Goal: Task Accomplishment & Management: Use online tool/utility

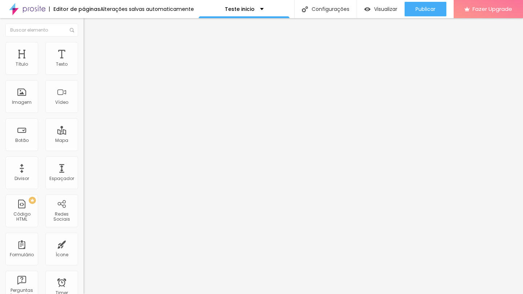
click at [90, 50] on span "Estilo" at bounding box center [95, 47] width 11 height 6
click at [84, 49] on img at bounding box center [87, 52] width 7 height 7
type input "9"
type input "14"
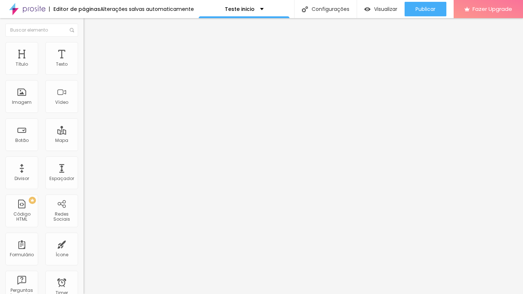
type input "14"
type input "16"
type input "17"
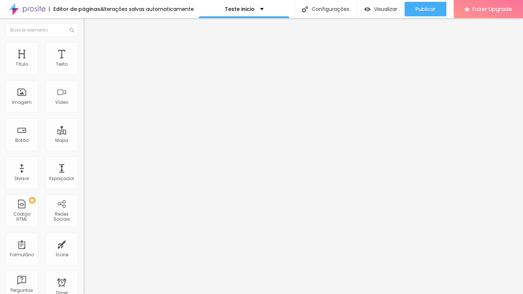
type input "19"
type input "20"
type input "19"
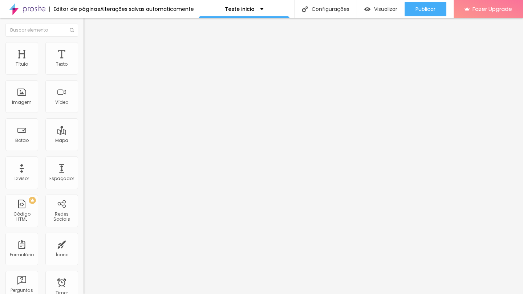
type input "19"
type input "18"
type input "17"
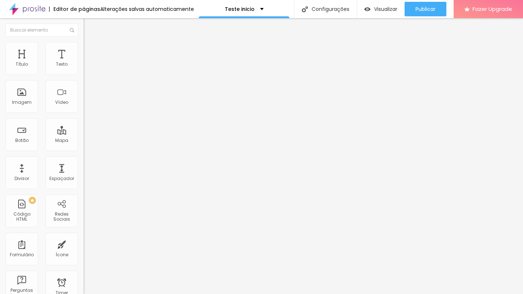
type input "16"
type input "15"
type input "14"
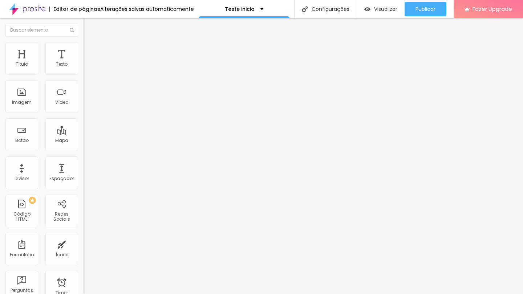
type input "14"
type input "11"
type input "9"
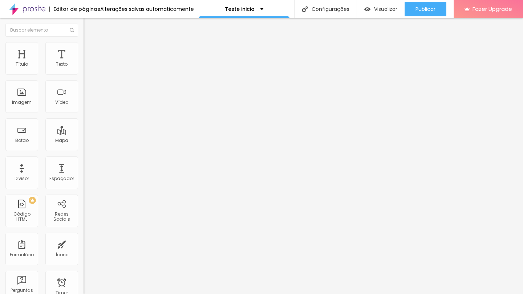
type input "7"
type input "5"
type input "2"
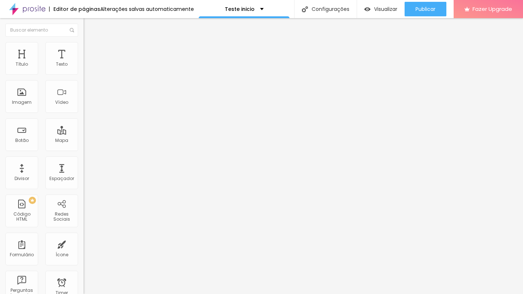
type input "2"
type input "0"
drag, startPoint x: 20, startPoint y: 72, endPoint x: 5, endPoint y: 73, distance: 15.7
type input "0"
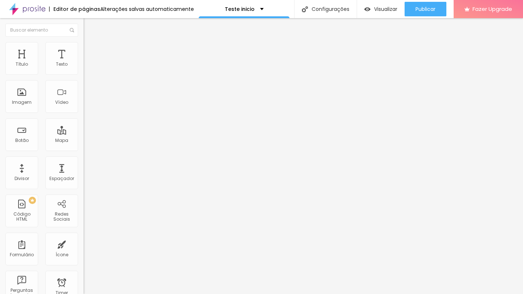
click at [84, 73] on div "0 Espaço de cima" at bounding box center [126, 108] width 84 height 103
type input "11"
type input "10"
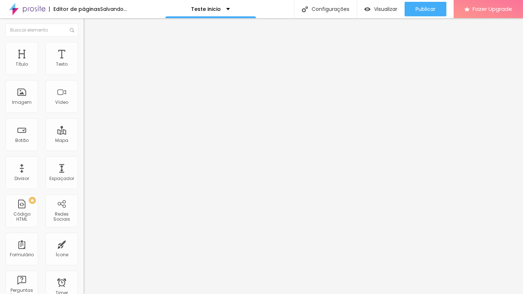
type input "8"
type input "7"
type input "3"
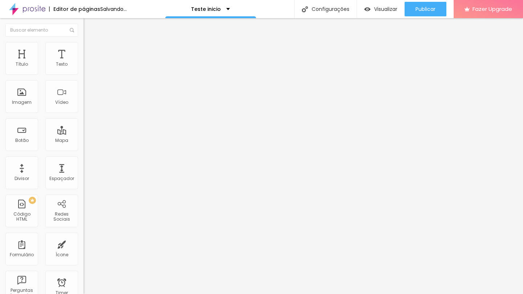
type input "3"
type input "0"
drag, startPoint x: 22, startPoint y: 89, endPoint x: 11, endPoint y: 90, distance: 11.3
type input "0"
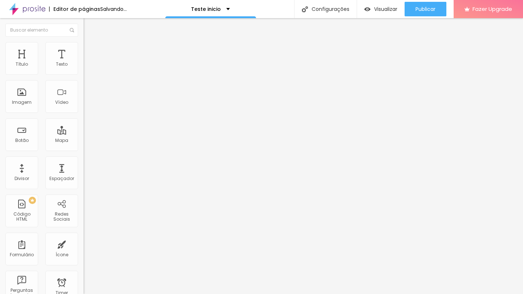
click at [84, 160] on div "0 Espaço de baixo" at bounding box center [126, 211] width 84 height 103
click at [84, 42] on img at bounding box center [87, 45] width 7 height 7
click at [84, 49] on li "Avançado" at bounding box center [126, 52] width 84 height 7
type input "6"
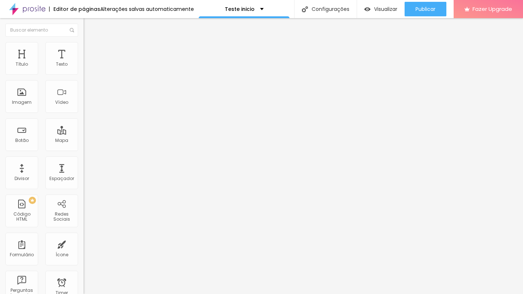
type input "5"
type input "3"
type input "2"
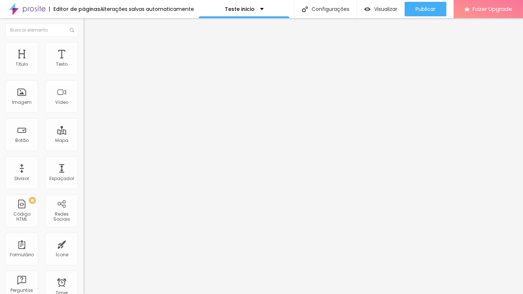
type input "2"
type input "1"
type input "0"
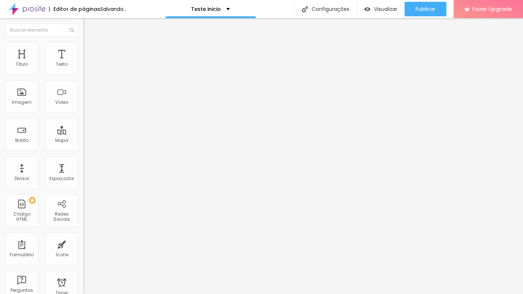
drag, startPoint x: 20, startPoint y: 72, endPoint x: 6, endPoint y: 79, distance: 15.1
type input "0"
click at [84, 73] on div "0 Espaço de cima" at bounding box center [126, 108] width 84 height 103
type input "9"
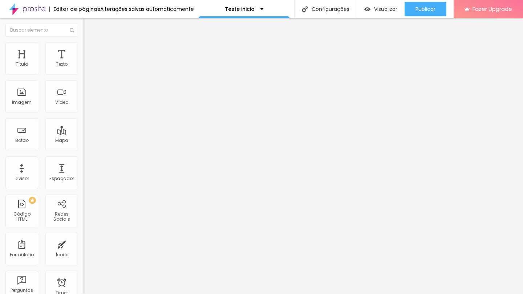
type input "8"
type input "7"
type input "6"
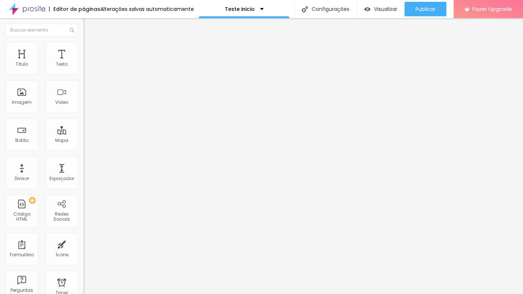
type input "6"
type input "5"
type input "2"
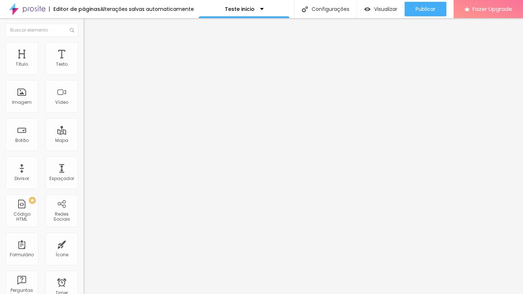
type input "1"
type input "0"
drag, startPoint x: 21, startPoint y: 88, endPoint x: 0, endPoint y: 91, distance: 21.3
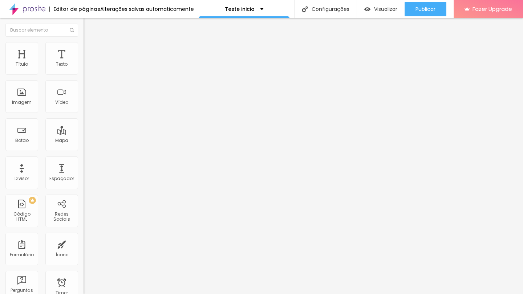
type input "0"
click at [84, 90] on div "0 Espaço de cima 0 Espaço de baixo ID Html Classes Html Visível nos dispositivo…" at bounding box center [126, 210] width 84 height 306
click at [84, 109] on span "4:3 Standard" at bounding box center [98, 105] width 29 height 6
click at [84, 129] on span "Vertical 1" at bounding box center [93, 125] width 19 height 6
click at [84, 122] on span "Standard" at bounding box center [95, 119] width 22 height 6
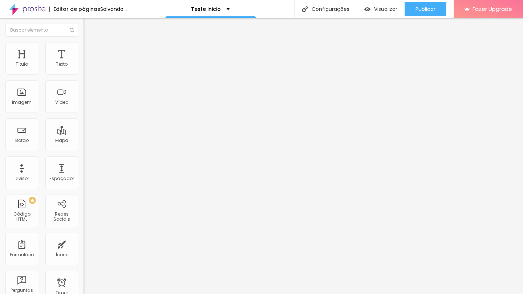
click at [84, 133] on span "Vertical 2" at bounding box center [94, 130] width 20 height 6
click at [84, 117] on span "Wide" at bounding box center [89, 114] width 11 height 6
click at [84, 109] on div "Proporção 4:3 Standard Ultrawide 21:9 Wide 16:9 Standard 4:3 Vertical 1 3:4 Ver…" at bounding box center [126, 115] width 84 height 33
click at [84, 109] on span "4:3 Standard" at bounding box center [98, 105] width 29 height 6
click at [84, 117] on span "Wide" at bounding box center [89, 114] width 11 height 6
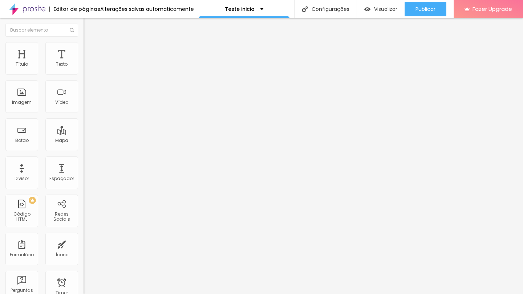
click at [84, 109] on span "4:3 Standard" at bounding box center [98, 105] width 29 height 6
click at [84, 117] on span "Wide" at bounding box center [89, 114] width 11 height 6
click at [84, 47] on li "Estilo" at bounding box center [126, 45] width 84 height 7
click at [84, 49] on li "Avançado" at bounding box center [126, 52] width 84 height 7
click at [84, 109] on span "4:3 Standard" at bounding box center [98, 105] width 29 height 6
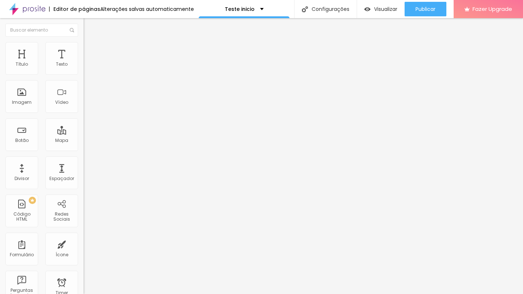
click at [84, 133] on span "Vertical 2" at bounding box center [94, 130] width 20 height 6
click at [84, 109] on span "9:16 Vertical 2" at bounding box center [99, 105] width 30 height 6
click at [95, 117] on span "16:9" at bounding box center [99, 114] width 8 height 6
click at [84, 124] on div "Standard 4:3" at bounding box center [126, 121] width 84 height 4
click at [95, 117] on span "16:9" at bounding box center [99, 114] width 8 height 6
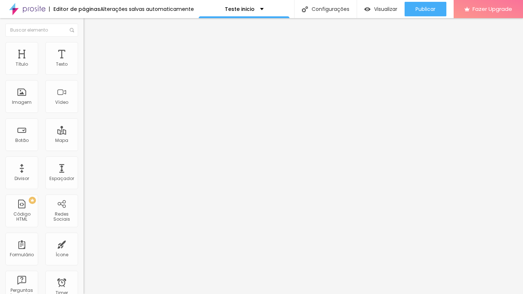
click at [84, 68] on input "[URL][DOMAIN_NAME]" at bounding box center [127, 64] width 87 height 7
paste input "g9TfKUXe9t4&t=905s"
type input "[URL][DOMAIN_NAME]"
click at [84, 183] on div "Editar Vídeo Conteúdo Estilo Avançado URL do vídeo [URL][DOMAIN_NAME] Alinhamen…" at bounding box center [126, 156] width 84 height 276
click at [84, 68] on input "[URL][DOMAIN_NAME]" at bounding box center [127, 64] width 87 height 7
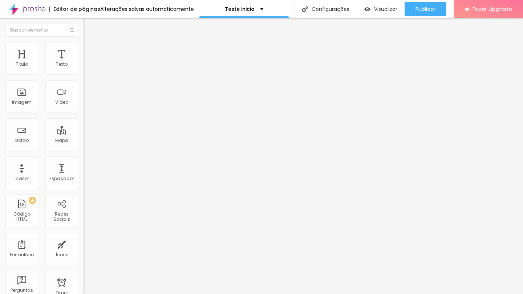
paste input "WNPXAwAQOZw"
type input "[URL][DOMAIN_NAME]"
click at [84, 191] on div "Editar Vídeo Conteúdo Estilo Avançado URL do vídeo [URL][DOMAIN_NAME] Alinhamen…" at bounding box center [126, 156] width 84 height 276
click at [84, 68] on input "[URL][DOMAIN_NAME]" at bounding box center [127, 64] width 87 height 7
paste input "qEiLum20Btc&t=11s"
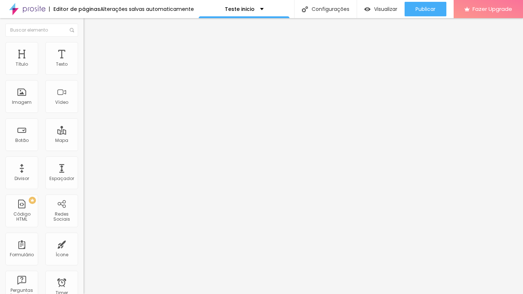
type input "[URL][DOMAIN_NAME]"
click at [84, 68] on input "[URL][DOMAIN_NAME]" at bounding box center [127, 64] width 87 height 7
paste input "DQq1Ok-nXdY"
type input "[URL][DOMAIN_NAME]"
click at [84, 213] on div "Editar Vídeo Conteúdo Estilo Avançado URL do vídeo [URL][DOMAIN_NAME] Alinhamen…" at bounding box center [126, 156] width 84 height 276
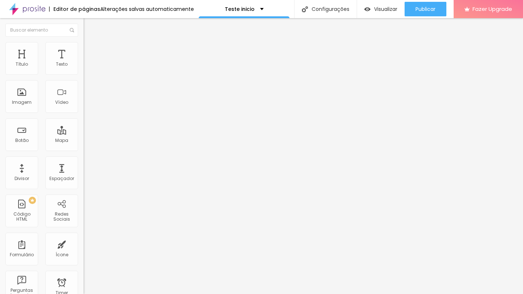
click at [84, 235] on div "Editar Vídeo Conteúdo Estilo Avançado URL do vídeo [URL][DOMAIN_NAME] Alinhamen…" at bounding box center [126, 156] width 84 height 276
click at [84, 243] on div "Editar Vídeo Conteúdo Estilo Avançado URL do vídeo [URL][DOMAIN_NAME] Alinhamen…" at bounding box center [126, 156] width 84 height 276
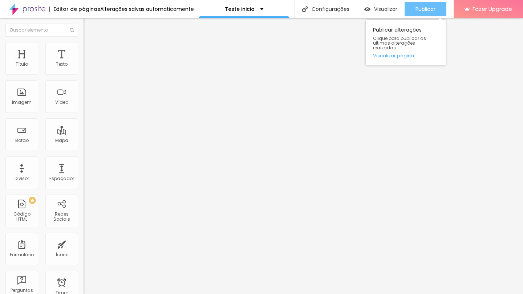
click at [434, 12] on span "Publicar" at bounding box center [426, 9] width 20 height 6
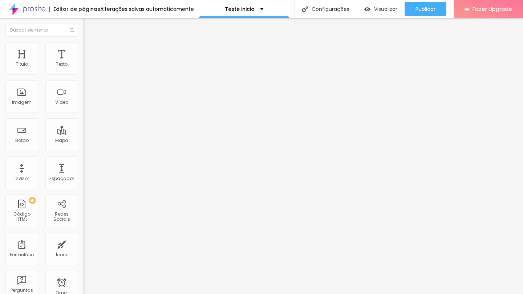
click at [84, 109] on span "9:16 Vertical 2" at bounding box center [99, 105] width 30 height 6
click at [84, 87] on img at bounding box center [86, 84] width 5 height 5
click at [84, 93] on img at bounding box center [86, 90] width 5 height 5
click at [84, 45] on img at bounding box center [87, 45] width 7 height 7
type input "89"
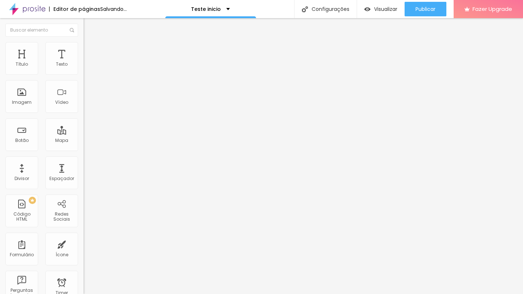
type input "89"
type input "98"
type input "100"
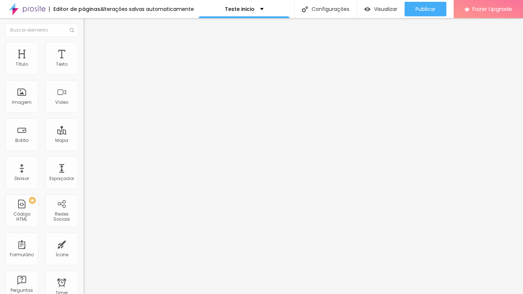
type input "99"
type input "94"
type input "91"
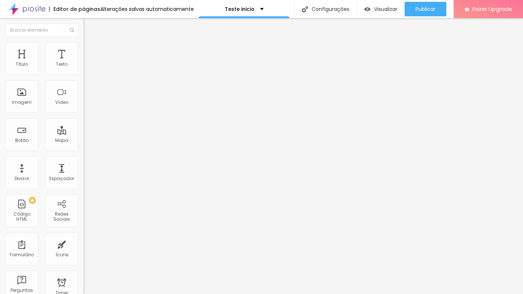
type input "91"
type input "90"
type input "88"
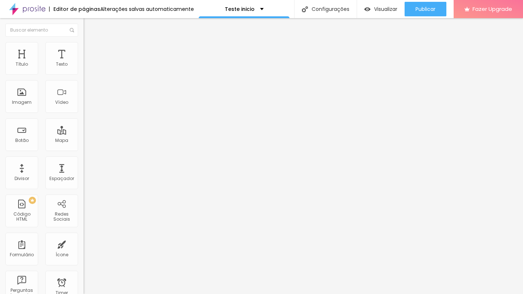
type input "87"
type input "86"
type input "85"
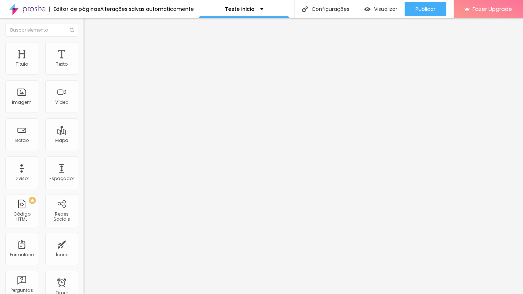
type input "85"
type input "84"
type input "83"
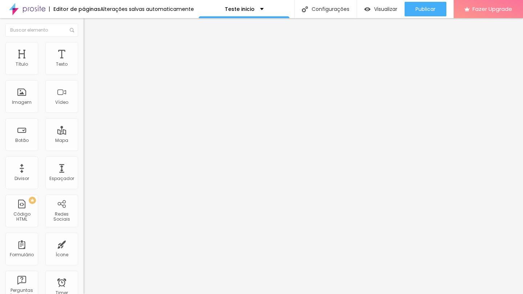
type input "82"
type input "81"
type input "80"
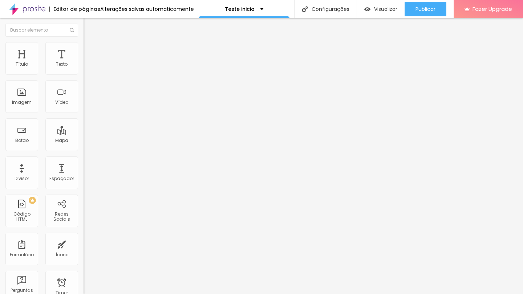
drag, startPoint x: 64, startPoint y: 79, endPoint x: 56, endPoint y: 81, distance: 7.8
type input "80"
click at [84, 75] on input "range" at bounding box center [107, 72] width 47 height 6
click at [84, 49] on li "Avançado" at bounding box center [126, 52] width 84 height 7
type input "1"
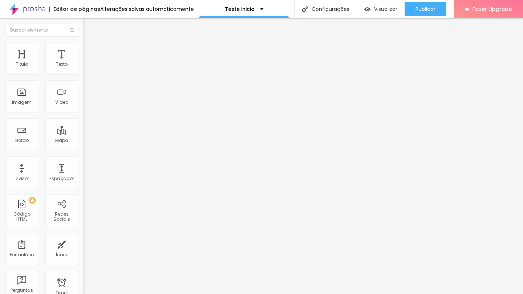
type input "1"
type input "20"
type input "38"
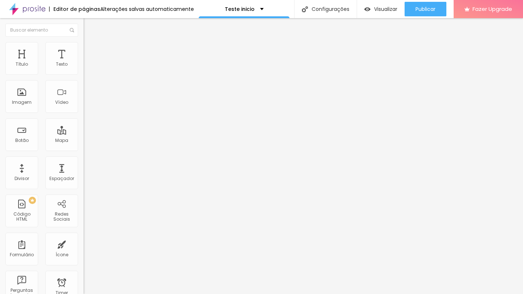
type input "44"
type input "49"
type input "50"
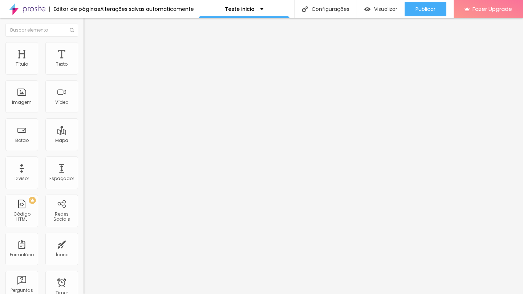
type input "50"
type input "53"
type input "52"
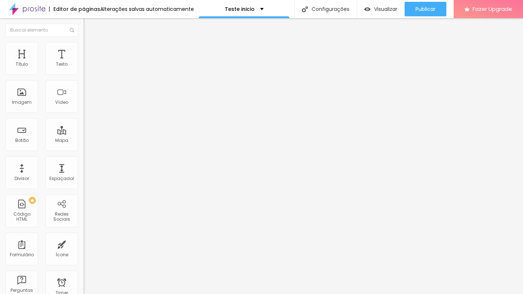
type input "51"
type input "49"
type input "42"
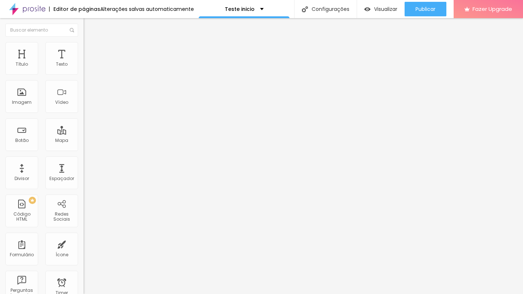
type input "42"
type input "11"
type input "0"
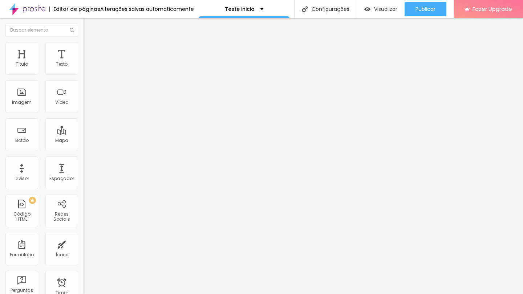
drag, startPoint x: 16, startPoint y: 72, endPoint x: 1, endPoint y: 75, distance: 14.8
click at [84, 75] on div "0 Espaço de cima 0 Espaço de baixo ID Html Classes Html Visível nos dispositivo…" at bounding box center [126, 210] width 84 height 306
click at [74, 41] on div at bounding box center [42, 30] width 84 height 24
click at [90, 50] on span "Estilo" at bounding box center [95, 47] width 11 height 6
type input "83"
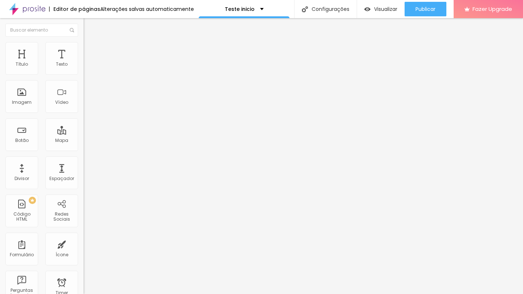
type input "83"
type input "84"
type input "85"
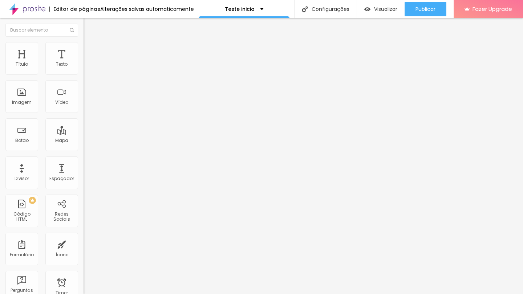
type input "84"
click at [84, 75] on input "range" at bounding box center [107, 72] width 47 height 6
click at [90, 52] on span "Avançado" at bounding box center [102, 54] width 24 height 6
type input "1"
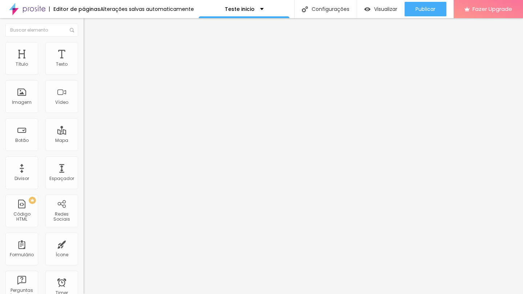
type input "1"
type input "2"
type input "3"
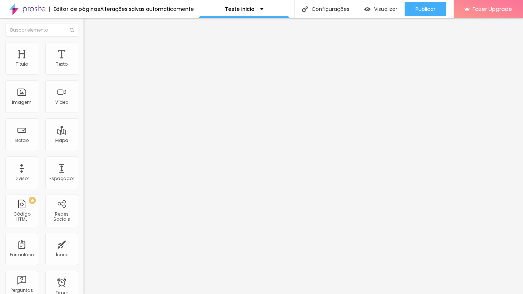
type input "5"
type input "6"
type input "7"
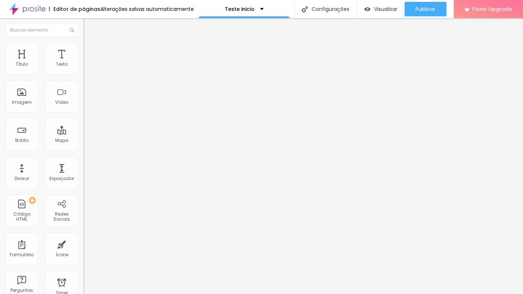
type input "7"
type input "8"
type input "9"
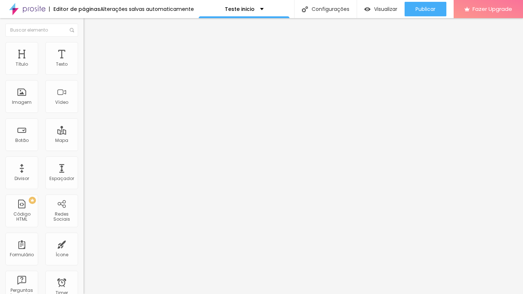
type input "10"
type input "11"
type input "12"
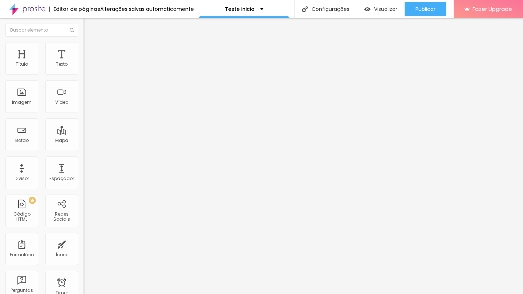
type input "12"
type input "13"
type input "15"
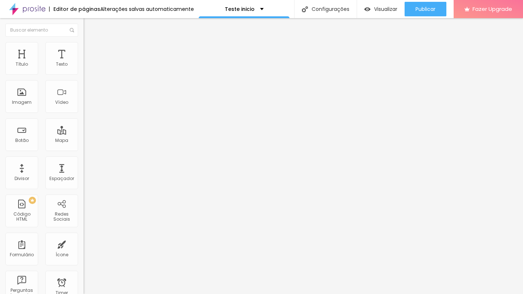
type input "16"
type input "17"
type input "24"
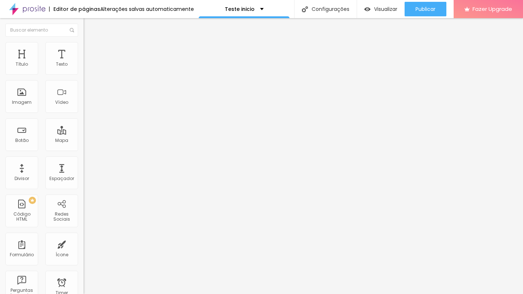
type input "24"
type input "25"
type input "26"
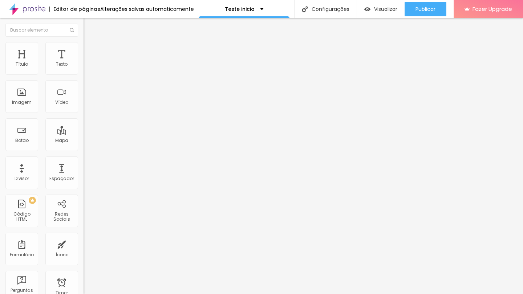
type input "27"
type input "30"
type input "35"
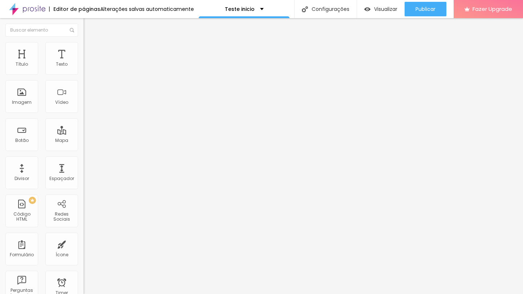
type input "35"
type input "38"
type input "39"
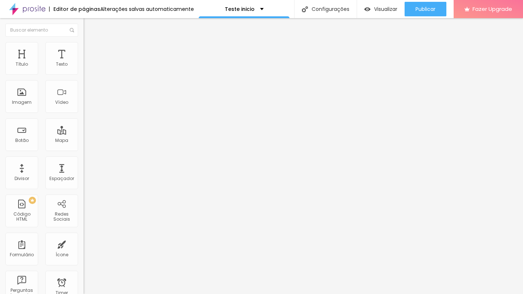
type input "40"
type input "43"
type input "44"
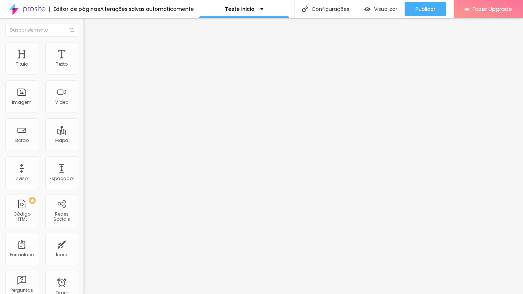
type input "44"
type input "43"
type input "42"
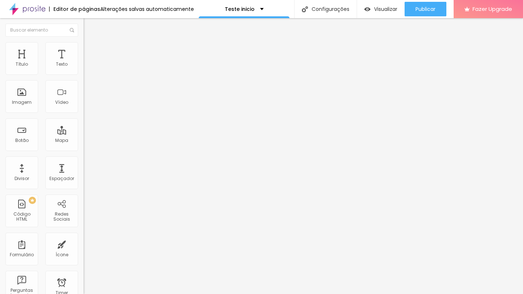
type input "41"
type input "40"
type input "39"
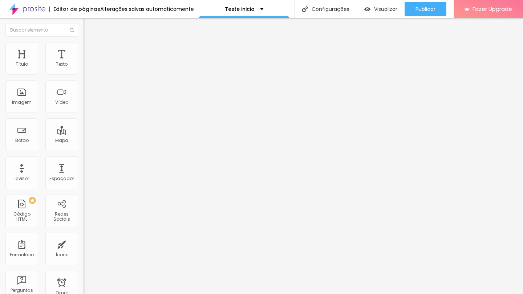
type input "39"
drag, startPoint x: 18, startPoint y: 89, endPoint x: 35, endPoint y: 89, distance: 16.7
type input "39"
click at [84, 244] on input "range" at bounding box center [107, 247] width 47 height 6
click at [84, 49] on img at bounding box center [87, 52] width 7 height 7
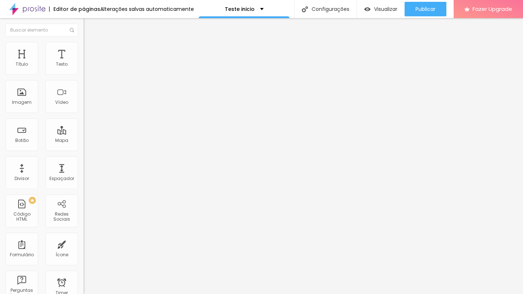
type input "11"
type input "16"
type input "19"
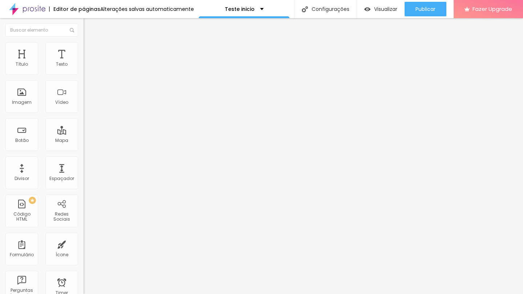
type input "19"
type input "20"
type input "21"
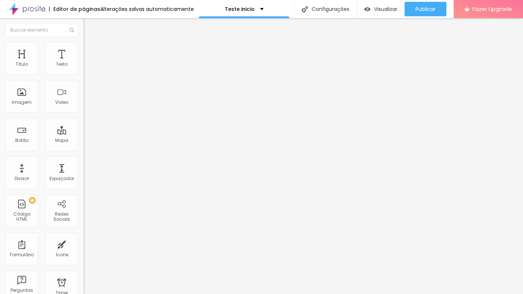
type input "22"
type input "23"
type input "24"
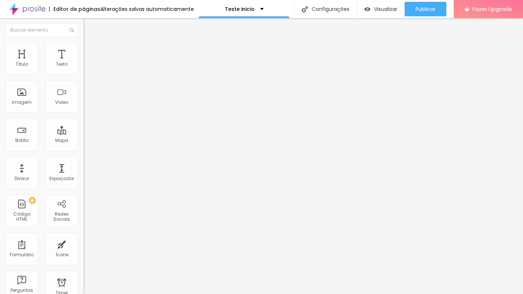
type input "24"
type input "25"
type input "26"
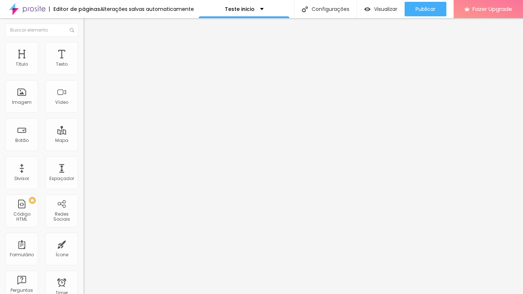
type input "27"
type input "26"
type input "25"
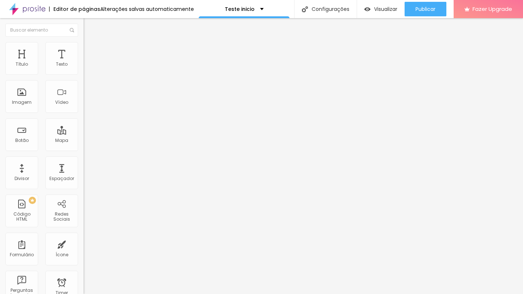
type input "25"
type input "24"
type input "22"
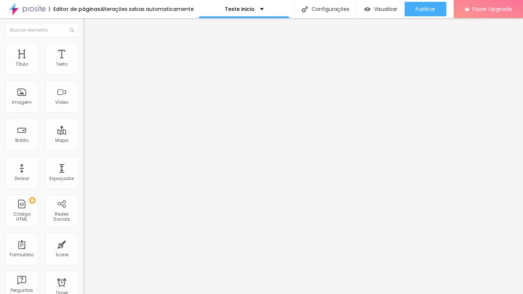
type input "20"
type input "18"
type input "17"
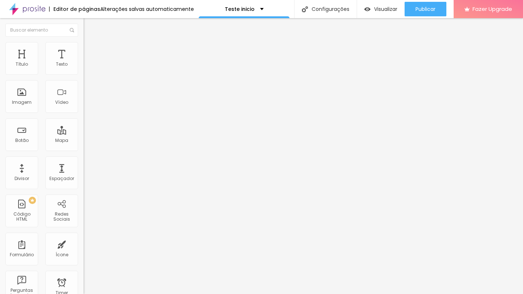
type input "17"
type input "13"
type input "11"
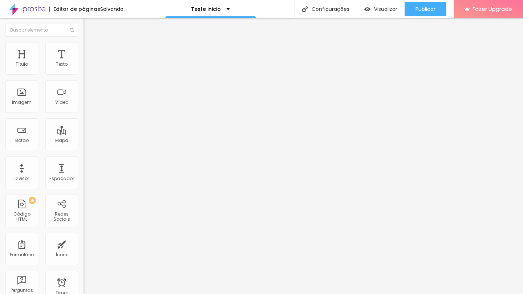
type input "10"
type input "9"
type input "8"
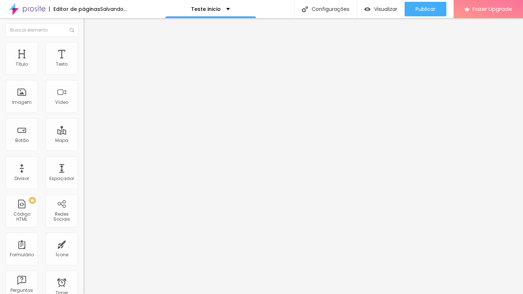
type input "8"
type input "7"
type input "6"
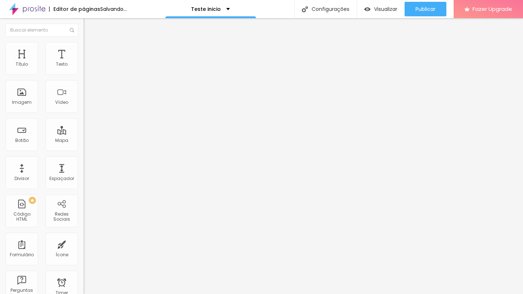
type input "4"
type input "3"
type input "2"
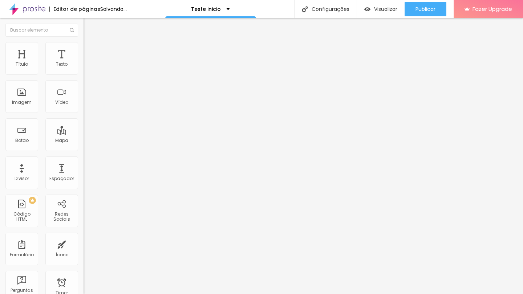
type input "2"
type input "1"
type input "0"
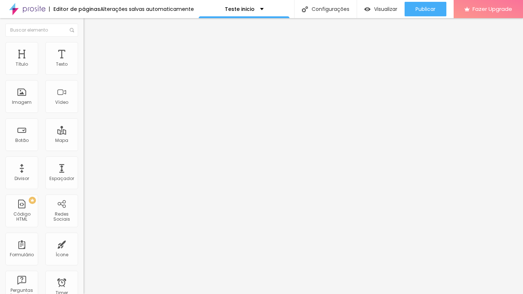
drag, startPoint x: 21, startPoint y: 87, endPoint x: 11, endPoint y: 89, distance: 10.4
type input "0"
click at [84, 160] on div "0 Espaço de baixo" at bounding box center [126, 211] width 84 height 103
type input "2"
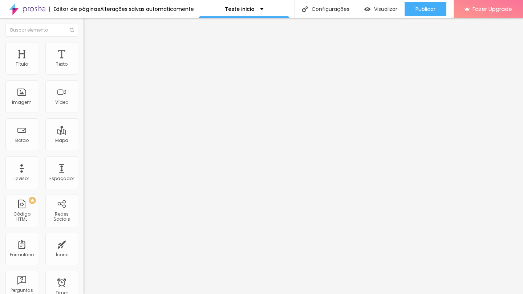
type input "3"
type input "4"
drag, startPoint x: 17, startPoint y: 72, endPoint x: 5, endPoint y: 74, distance: 12.2
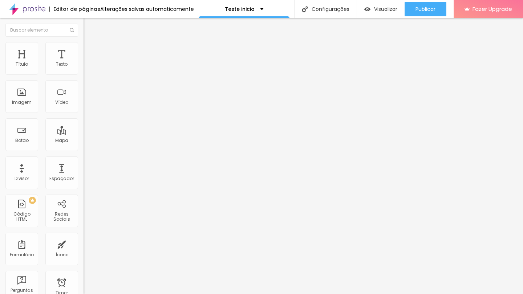
click at [84, 74] on div "0 Espaço de cima" at bounding box center [126, 108] width 84 height 103
click at [90, 50] on span "Estilo" at bounding box center [95, 47] width 11 height 6
drag, startPoint x: 75, startPoint y: 79, endPoint x: 71, endPoint y: 80, distance: 4.9
click at [84, 75] on input "range" at bounding box center [107, 72] width 47 height 6
click at [84, 49] on li "Avançado" at bounding box center [126, 52] width 84 height 7
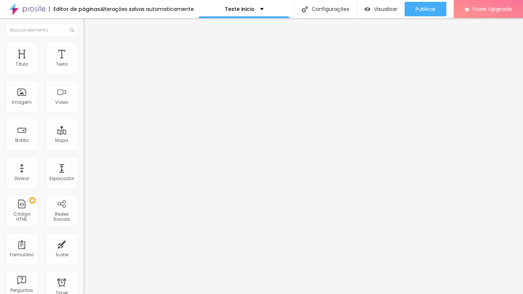
click at [84, 141] on div at bounding box center [126, 144] width 84 height 7
drag, startPoint x: 19, startPoint y: 88, endPoint x: 12, endPoint y: 89, distance: 6.9
click at [84, 160] on div "0 Espaço de baixo" at bounding box center [126, 211] width 84 height 103
